Goal: Entertainment & Leisure: Consume media (video, audio)

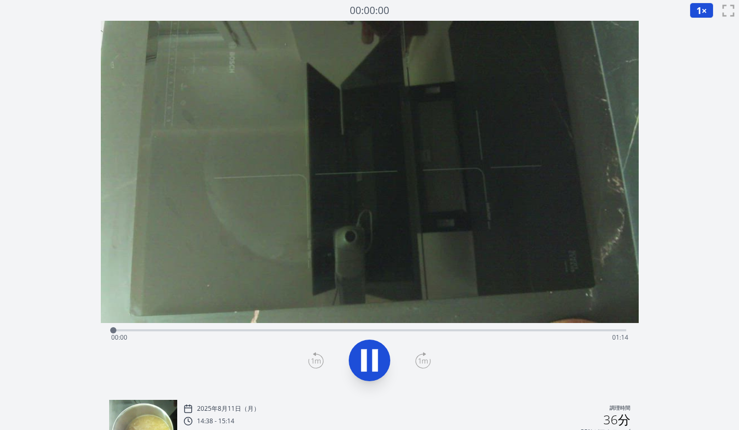
click at [293, 330] on div "経過時間: 00:00 残り時間: 01:14" at bounding box center [369, 338] width 517 height 17
click at [467, 331] on div "経過時間: 00:19 残り時間: 00:55" at bounding box center [369, 338] width 517 height 17
click at [479, 330] on div at bounding box center [477, 331] width 6 height 6
click at [495, 330] on div "経過時間: 00:53 残り時間: 00:21" at bounding box center [369, 338] width 517 height 17
click at [412, 330] on div "経過時間: 01:04 残り時間: 00:10" at bounding box center [369, 338] width 517 height 17
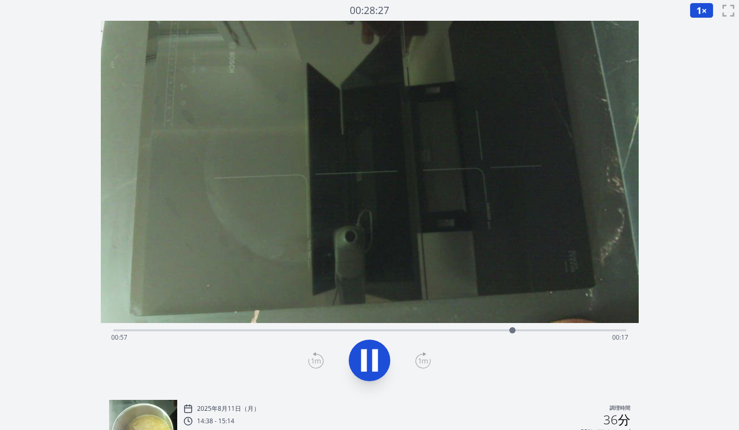
click at [247, 330] on div "経過時間: 00:57 残り時間: 00:17" at bounding box center [369, 338] width 517 height 17
click at [229, 331] on div "経過時間: 00:20 残り時間: 00:54" at bounding box center [369, 338] width 517 height 17
click at [192, 328] on div "経過時間: 00:17 残り時間: 00:57" at bounding box center [369, 329] width 513 height 12
click at [192, 328] on div "経過時間: 00:13 残り時間: 01:01" at bounding box center [369, 329] width 513 height 12
click at [185, 330] on div "経過時間: 00:13 残り時間: 01:01" at bounding box center [369, 338] width 517 height 17
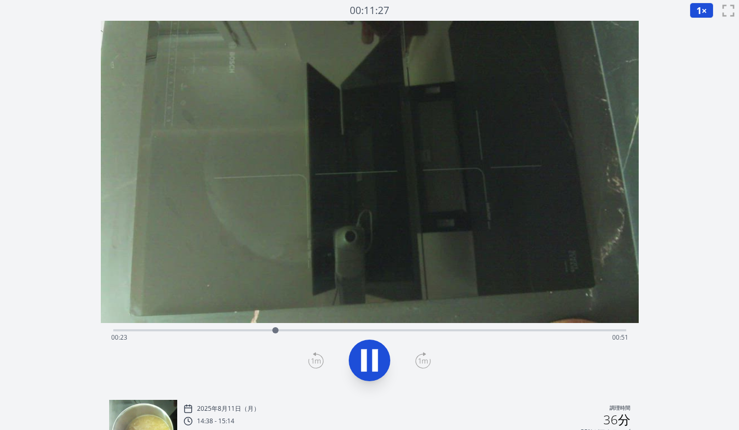
click at [207, 331] on div "経過時間: 00:23 残り時間: 00:51" at bounding box center [369, 338] width 517 height 17
click at [196, 331] on div "経過時間: 00:14 残り時間: 01:00" at bounding box center [369, 338] width 517 height 17
click at [208, 331] on div "経過時間: 00:17 残り時間: 00:57" at bounding box center [369, 338] width 517 height 17
click at [215, 331] on div "経過時間: 00:16 残り時間: 00:58" at bounding box center [369, 338] width 517 height 17
click at [206, 331] on div "経過時間: 00:28 残り時間: 00:46" at bounding box center [369, 338] width 517 height 17
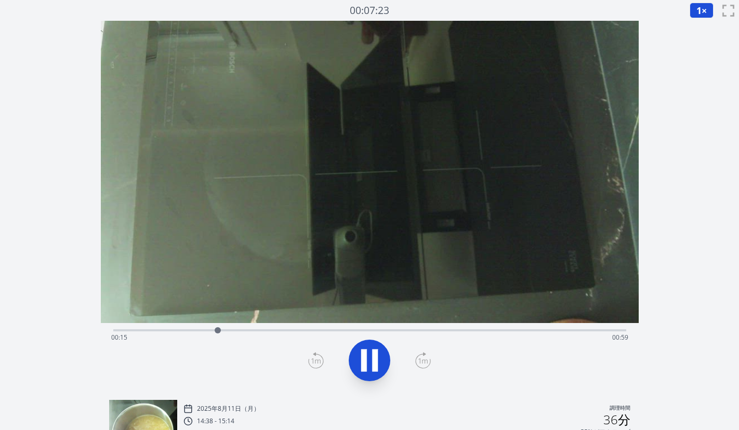
click at [199, 333] on div "経過時間: 00:15 残り時間: 00:59" at bounding box center [369, 338] width 517 height 17
click at [184, 331] on div "経過時間: 00:14 残り時間: 01:00" at bounding box center [369, 338] width 517 height 17
click at [188, 331] on div "経過時間: 00:14 残り時間: 01:00" at bounding box center [369, 338] width 517 height 17
click at [188, 331] on div "経過時間: 00:13 残り時間: 01:01" at bounding box center [369, 338] width 517 height 17
click at [184, 331] on div "経過時間: 00:13 残り時間: 01:01" at bounding box center [369, 338] width 517 height 17
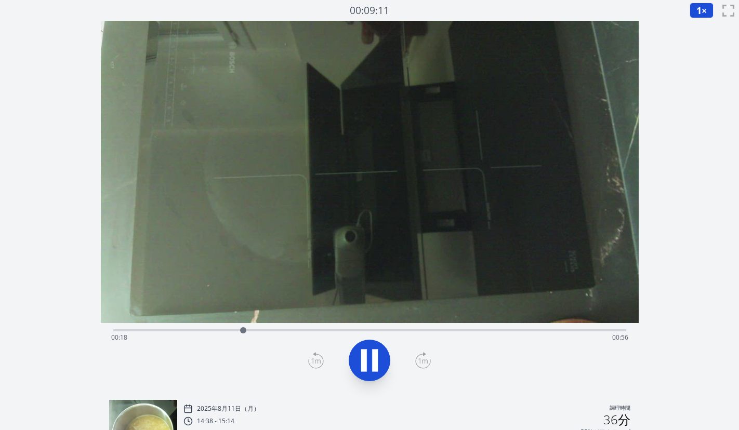
click at [179, 331] on div "経過時間: 00:18 残り時間: 00:56" at bounding box center [369, 338] width 517 height 17
click at [178, 331] on div "経過時間: 00:16 残り時間: 00:58" at bounding box center [369, 338] width 517 height 17
click at [389, 333] on div "経過時間: 00:13 残り時間: 01:01" at bounding box center [369, 338] width 517 height 17
click at [463, 330] on div "経過時間: 00:41 残り時間: 00:33" at bounding box center [369, 338] width 517 height 17
click at [428, 331] on div "経過時間: 00:56 残り時間: 00:18" at bounding box center [369, 338] width 517 height 17
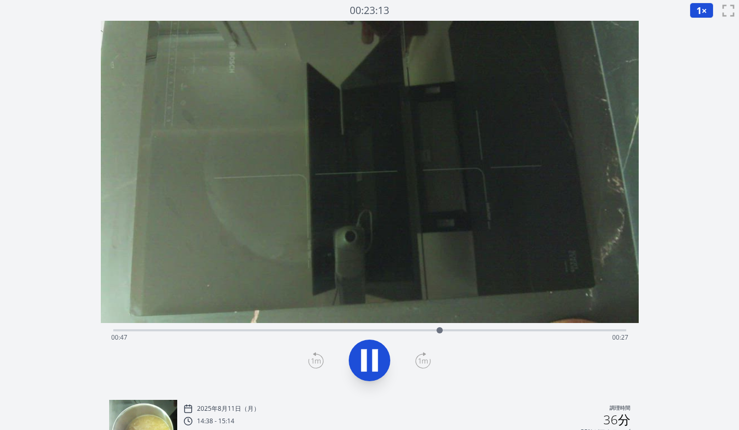
click at [250, 331] on div "経過時間: 00:47 残り時間: 00:27" at bounding box center [369, 338] width 517 height 17
click at [205, 330] on div "経過時間: 00:20 残り時間: 00:54" at bounding box center [369, 338] width 517 height 17
click at [173, 333] on div "経過時間: 00:14 残り時間: 01:00" at bounding box center [369, 338] width 517 height 17
click at [173, 333] on div "経過時間: 00:16 残り時間: 00:58" at bounding box center [369, 338] width 517 height 17
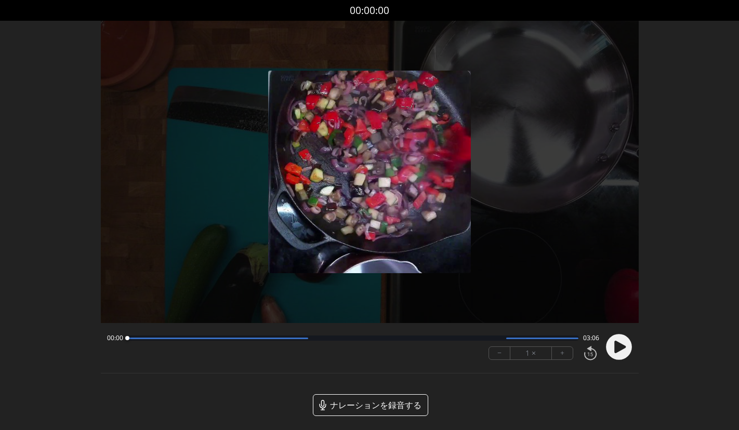
click at [620, 357] on circle at bounding box center [619, 347] width 26 height 26
click at [617, 352] on icon at bounding box center [616, 347] width 3 height 11
click at [616, 351] on icon at bounding box center [619, 347] width 11 height 12
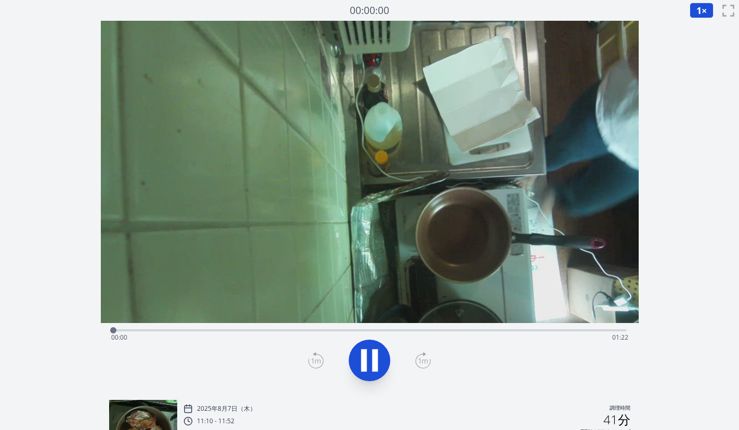
click at [325, 332] on div "経過時間: 00:00 残り時間: 01:22" at bounding box center [369, 338] width 517 height 17
click at [339, 331] on div "経過時間: 00:33 残り時間: 00:49" at bounding box center [369, 338] width 517 height 17
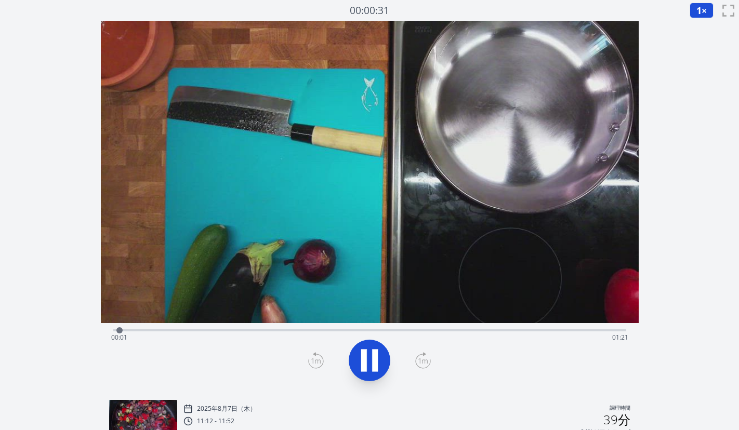
click at [341, 331] on div "経過時間: 00:01 残り時間: 01:21" at bounding box center [369, 338] width 517 height 17
click at [403, 329] on div "経過時間: 00:37 残り時間: 00:45" at bounding box center [369, 329] width 513 height 12
click at [457, 330] on div "経過時間: 00:46 残り時間: 00:36" at bounding box center [369, 338] width 517 height 17
click at [517, 332] on div "経過時間: 00:57 残り時間: 00:25" at bounding box center [369, 338] width 517 height 17
click at [511, 330] on div "経過時間: 01:06 残り時間: 00:15" at bounding box center [369, 338] width 517 height 17
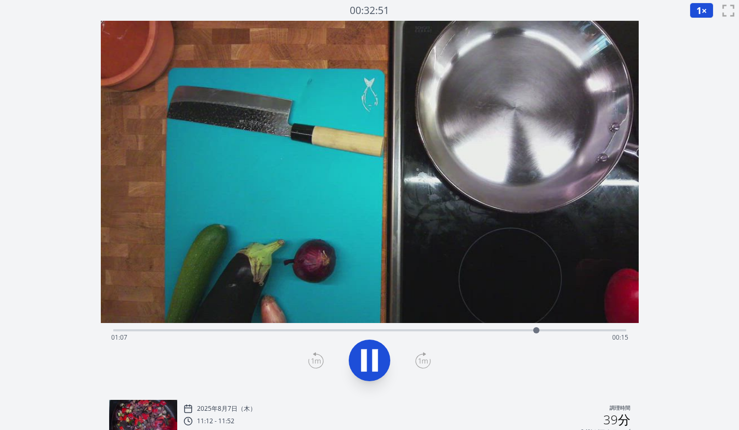
click at [516, 331] on div "経過時間: 01:07 残り時間: 00:15" at bounding box center [369, 338] width 517 height 17
click at [509, 331] on div "経過時間: 01:07 残り時間: 00:15" at bounding box center [369, 338] width 517 height 17
click at [372, 359] on icon at bounding box center [375, 361] width 6 height 22
